Goal: Task Accomplishment & Management: Use online tool/utility

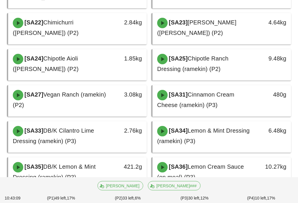
scroll to position [169, 0]
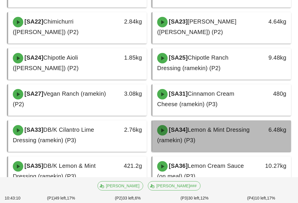
click at [242, 128] on div "[SA34] Lemon & Mint Dressing (ramekin) (P3)" at bounding box center [205, 135] width 102 height 27
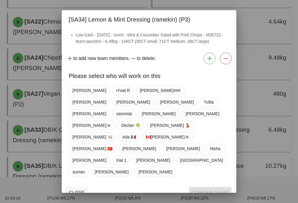
click at [100, 102] on div "[PERSON_NAME] R [PERSON_NAME]### [PERSON_NAME] [PERSON_NAME] [PERSON_NAME] samm…" at bounding box center [149, 131] width 161 height 95
click at [116, 95] on span "H'oat R" at bounding box center [123, 90] width 14 height 9
click at [227, 190] on span "Confirm Start" at bounding box center [210, 192] width 38 height 5
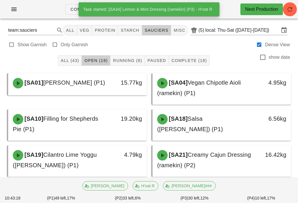
click at [142, 59] on span "Running (6)" at bounding box center [127, 60] width 29 height 5
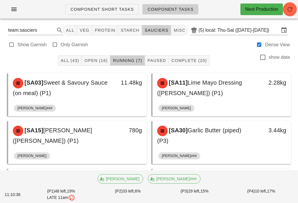
click at [101, 57] on button "Open (16)" at bounding box center [96, 60] width 29 height 10
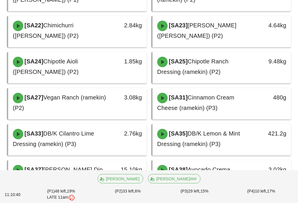
scroll to position [187, 0]
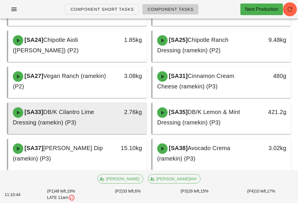
click at [119, 121] on div "2.76kg" at bounding box center [129, 117] width 34 height 27
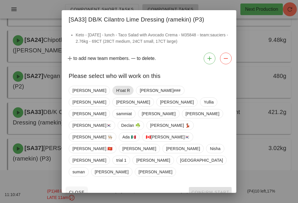
click at [116, 95] on span "H'oat R" at bounding box center [123, 90] width 14 height 9
click at [215, 165] on div "[PERSON_NAME] R [PERSON_NAME]### [PERSON_NAME] [PERSON_NAME] [PERSON_NAME] samm…" at bounding box center [149, 134] width 175 height 101
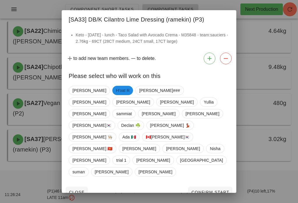
scroll to position [151, 0]
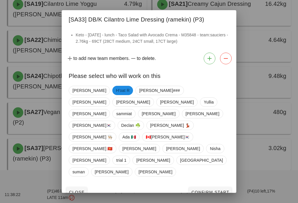
click at [83, 187] on button "Close" at bounding box center [76, 192] width 21 height 10
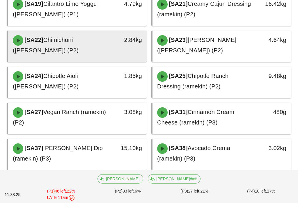
click at [79, 37] on span "Chimichurri ([PERSON_NAME]) (P2)" at bounding box center [46, 45] width 66 height 17
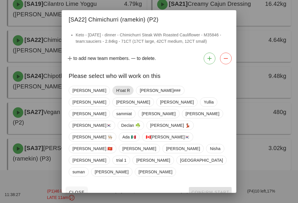
click at [116, 95] on span "H'oat R" at bounding box center [123, 90] width 14 height 9
click at [225, 190] on span "Confirm Start" at bounding box center [210, 192] width 38 height 5
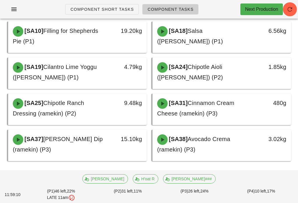
scroll to position [79, 0]
